Goal: Transaction & Acquisition: Purchase product/service

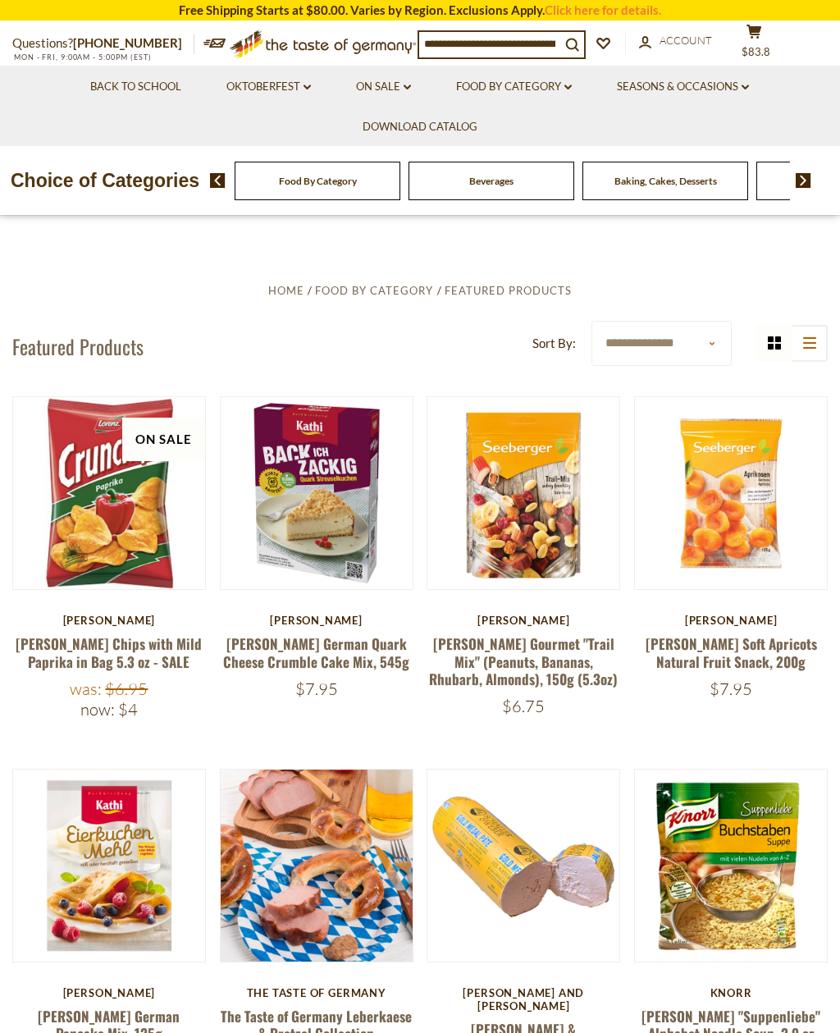
click at [584, 43] on button "search_icon" at bounding box center [573, 43] width 24 height 22
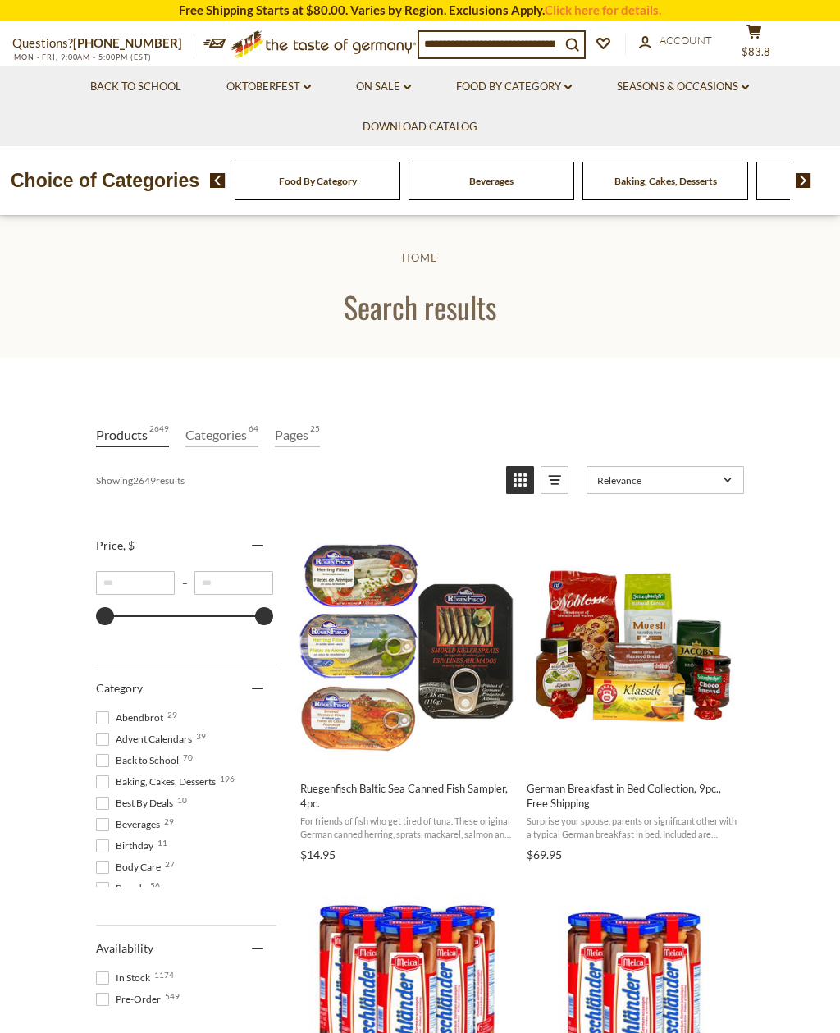
click at [470, 45] on input at bounding box center [489, 43] width 141 height 23
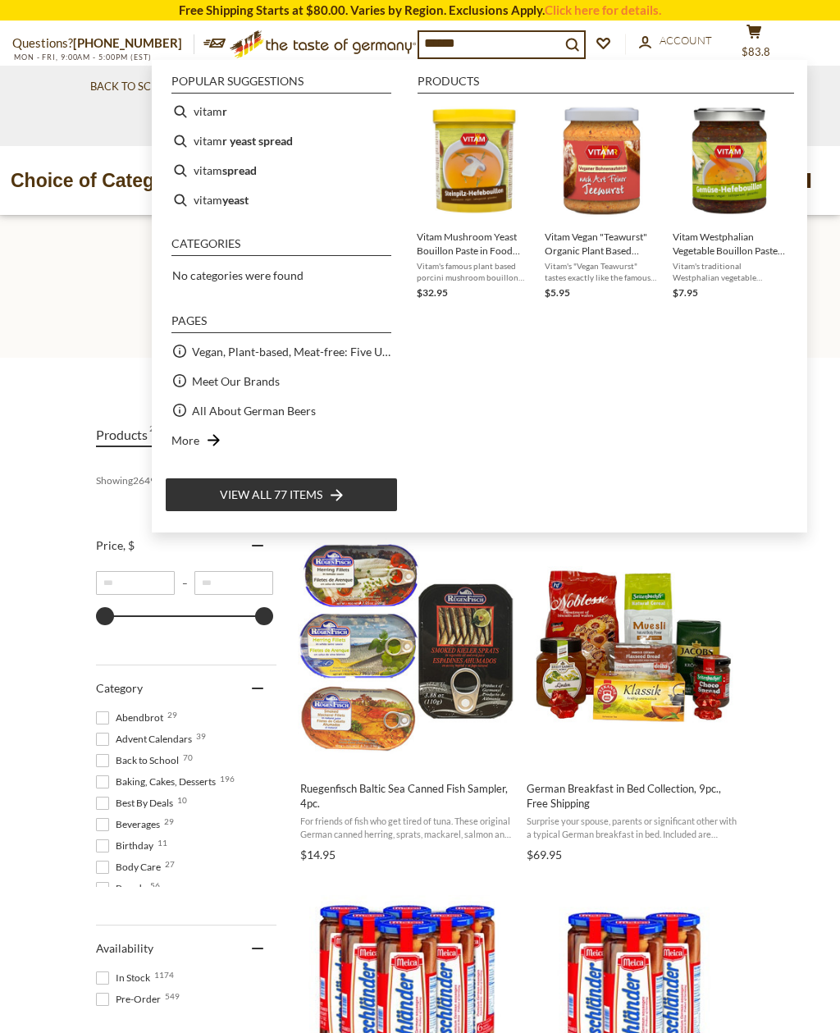
type input "*******"
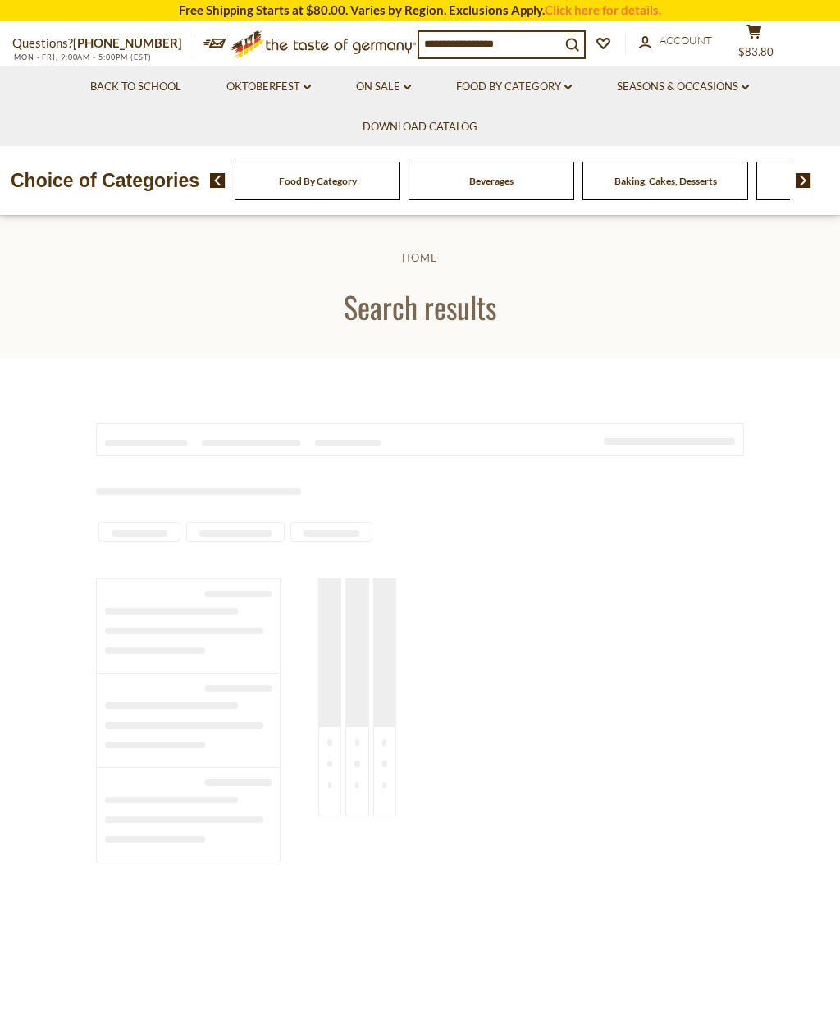
type input "*******"
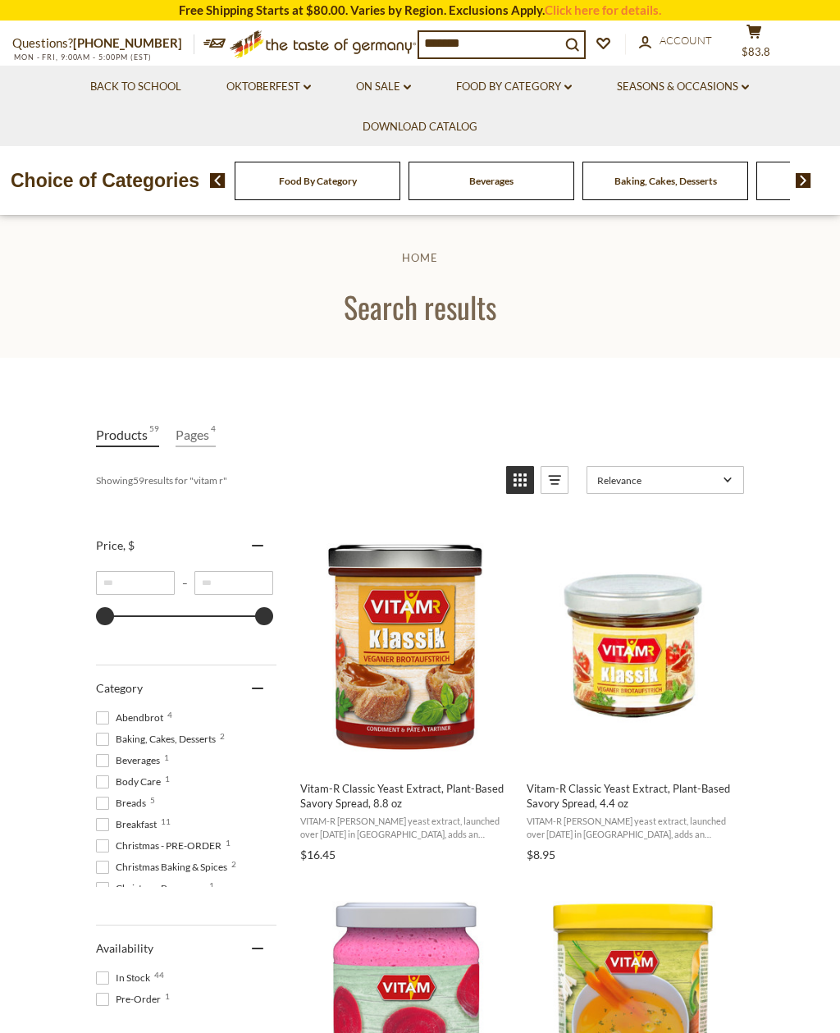
click at [433, 761] on button "Add to cart" at bounding box center [406, 751] width 216 height 35
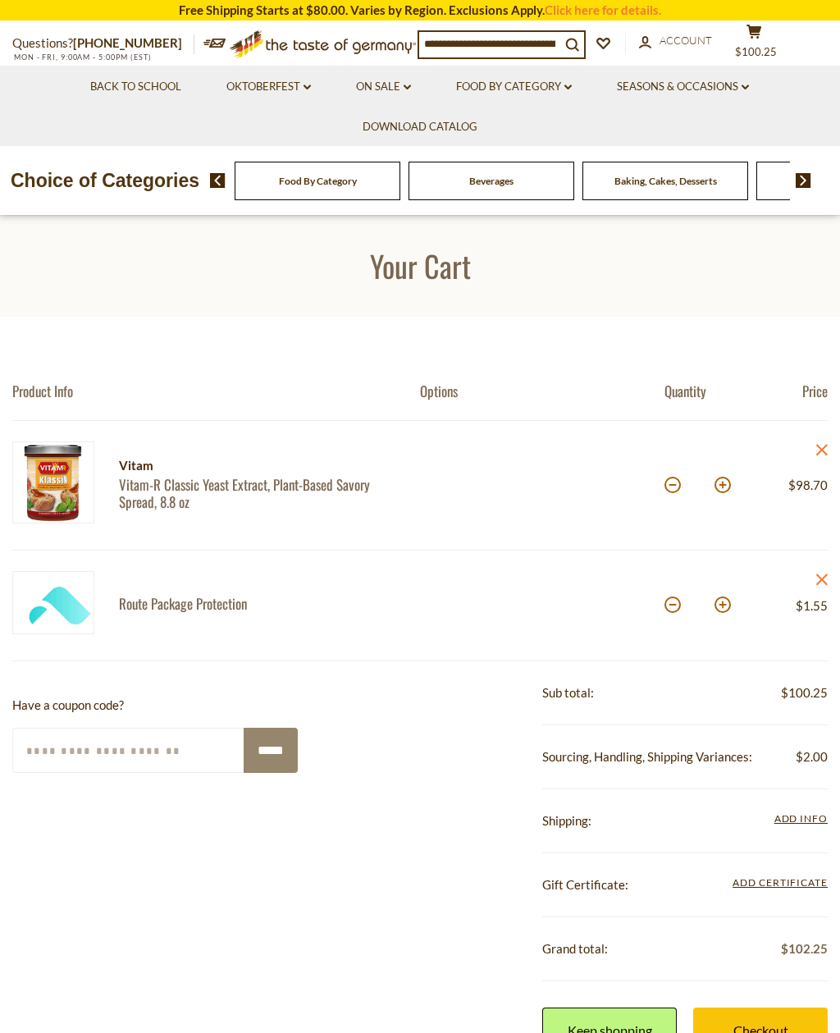
click at [680, 487] on button at bounding box center [673, 485] width 16 height 16
type input "*"
click at [685, 482] on input "*" at bounding box center [698, 485] width 29 height 45
click at [680, 485] on button at bounding box center [673, 485] width 16 height 16
type input "*"
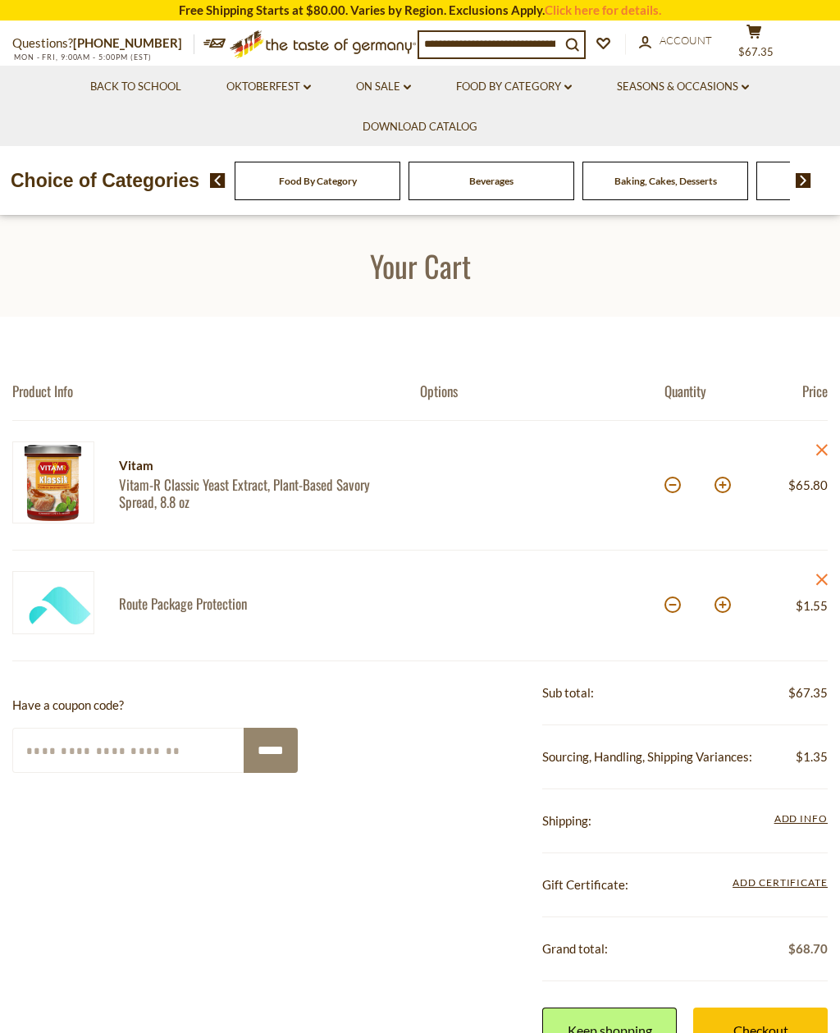
click at [680, 488] on button at bounding box center [673, 485] width 16 height 16
type input "*"
click at [779, 1021] on link "Checkout" at bounding box center [761, 1030] width 135 height 45
